Goal: Transaction & Acquisition: Purchase product/service

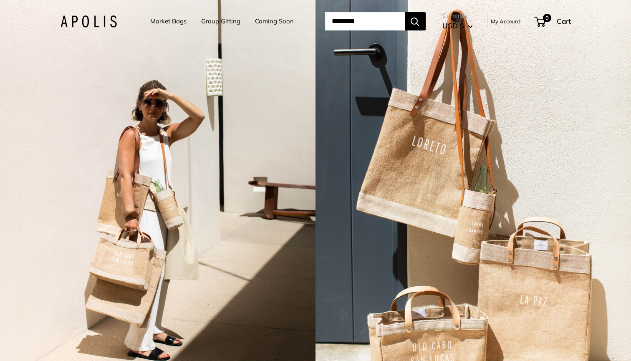
click at [161, 19] on link "Market Bags" at bounding box center [168, 21] width 36 height 12
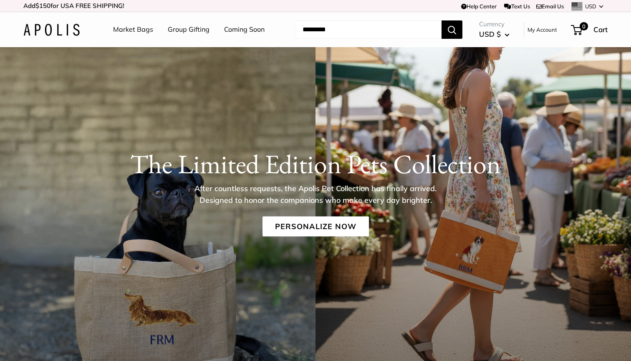
click at [200, 29] on link "Group Gifting" at bounding box center [189, 29] width 42 height 13
click at [138, 32] on link "Market Bags" at bounding box center [133, 29] width 40 height 13
click at [316, 228] on link "Personalize Now" at bounding box center [316, 227] width 106 height 20
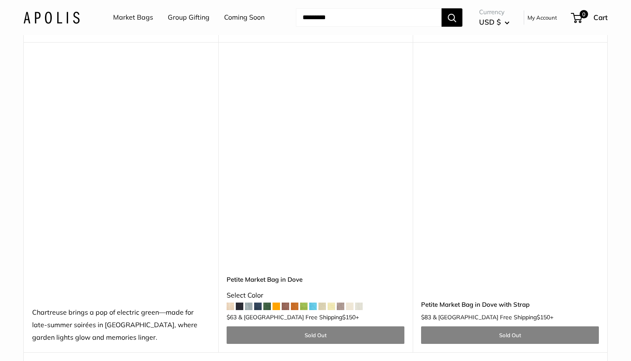
scroll to position [4539, 0]
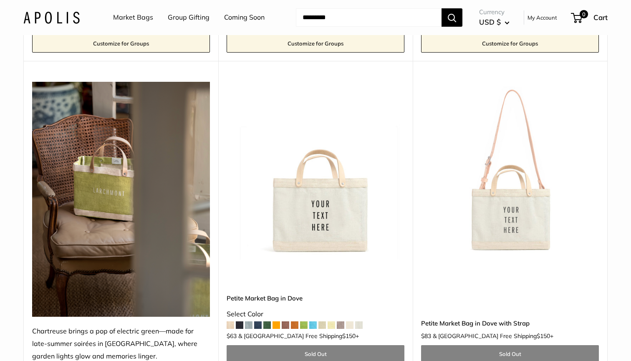
click at [314, 321] on span at bounding box center [313, 325] width 8 height 8
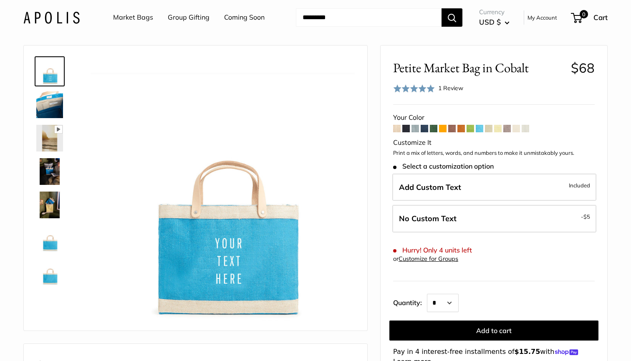
scroll to position [35, 0]
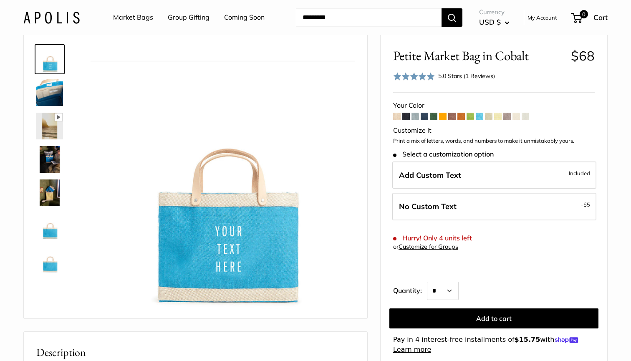
click at [424, 115] on span at bounding box center [425, 117] width 8 height 8
